Goal: Find specific page/section: Find specific page/section

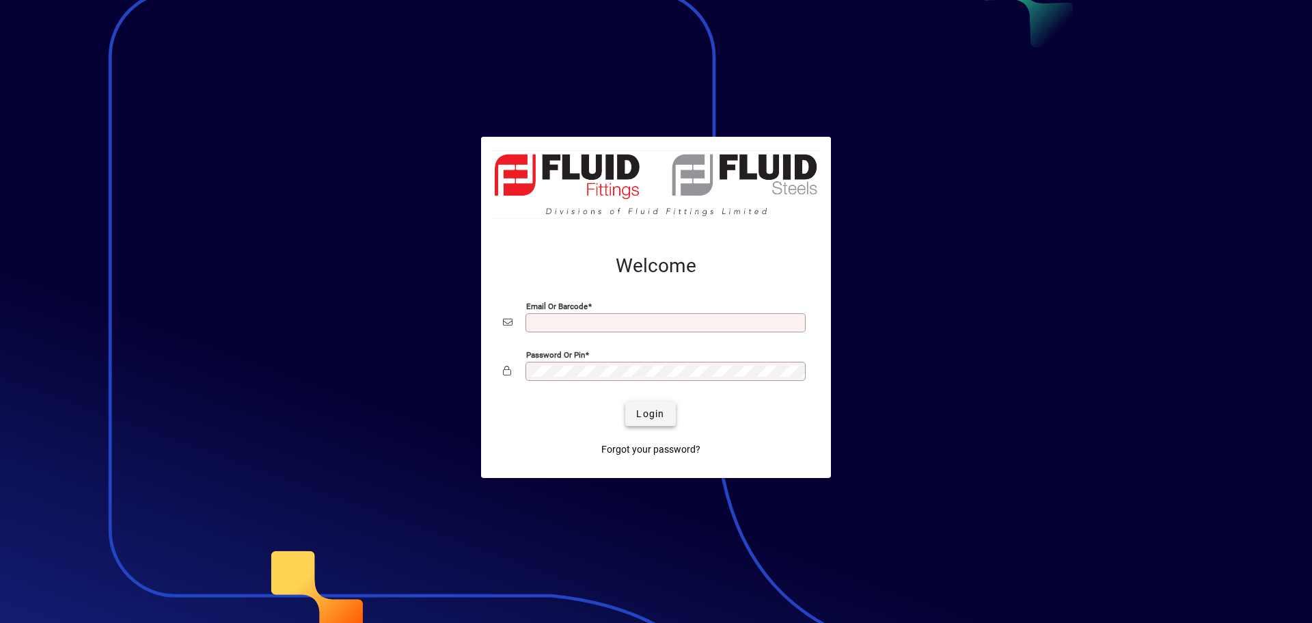
type input "**********"
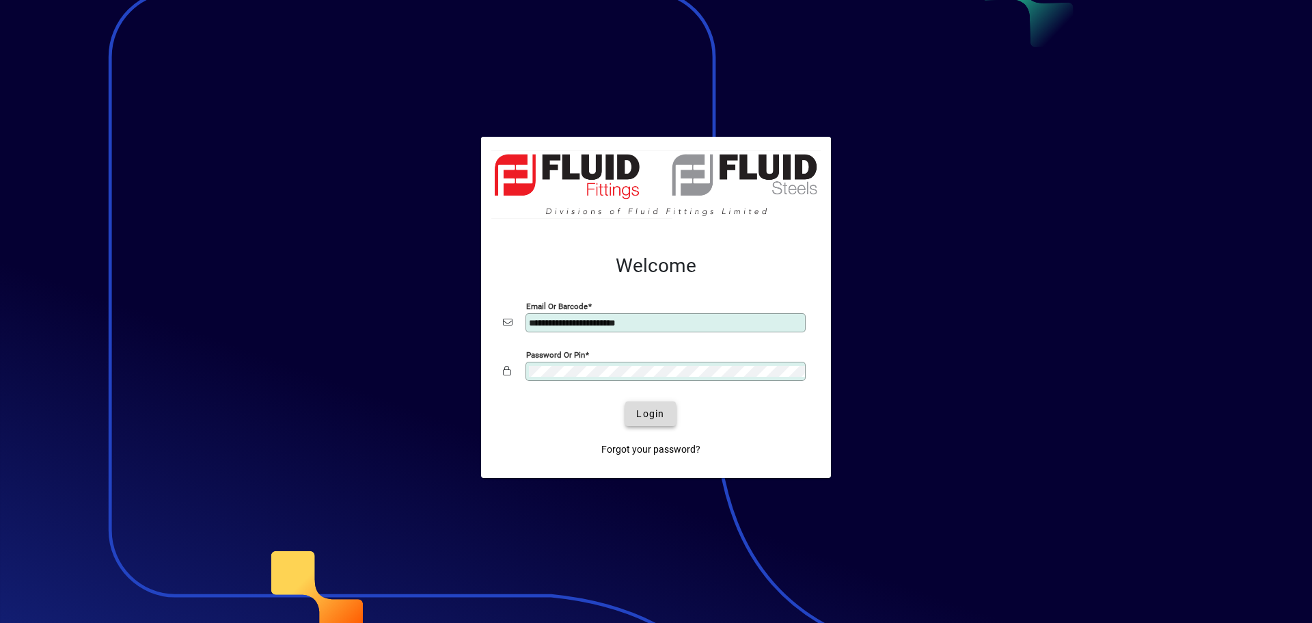
click at [659, 412] on span "Login" at bounding box center [650, 414] width 28 height 14
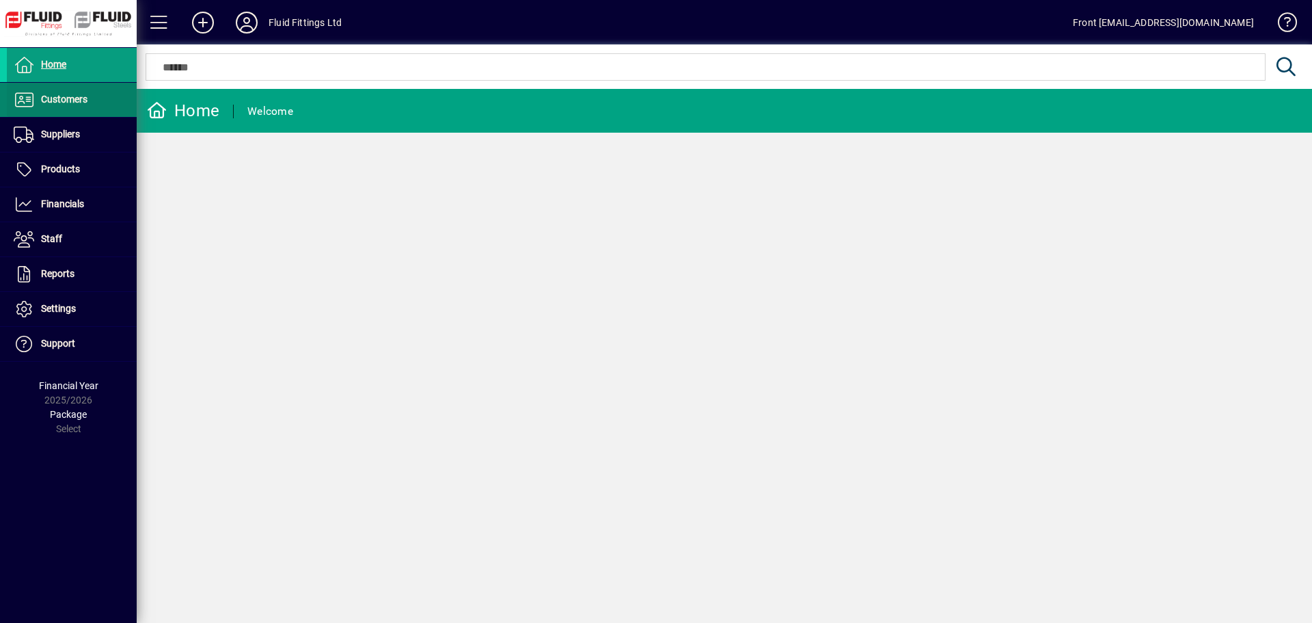
click at [83, 109] on span at bounding box center [72, 99] width 130 height 33
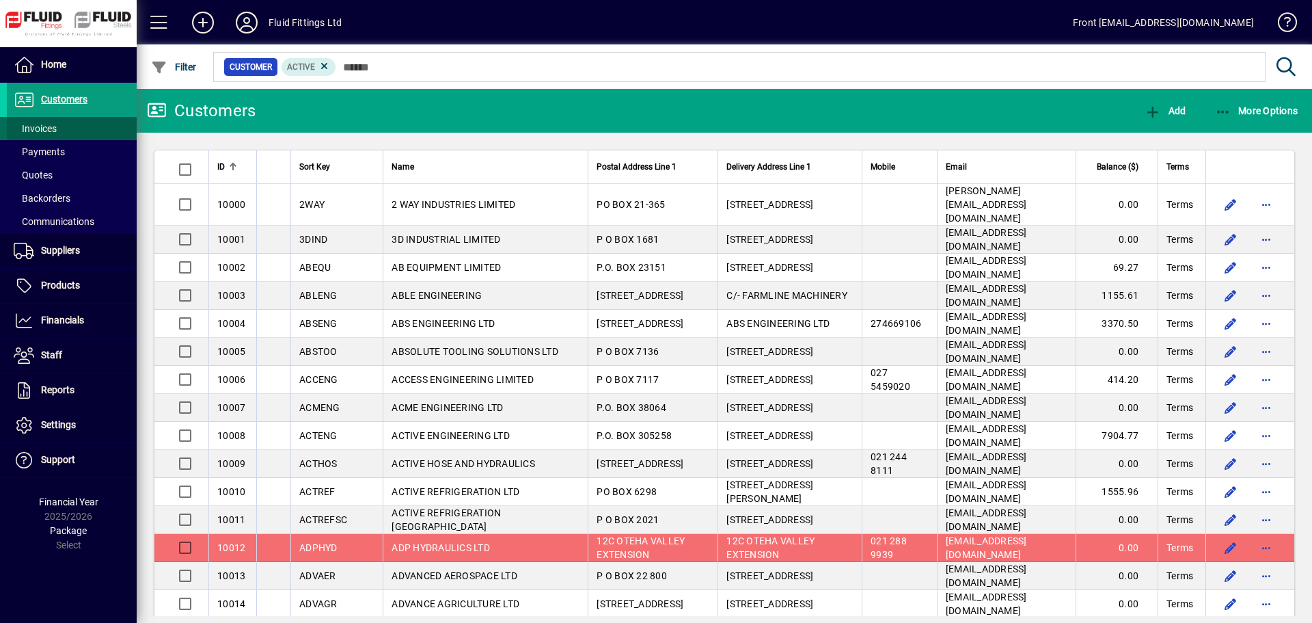
click at [75, 128] on span at bounding box center [72, 128] width 130 height 33
